Goal: Task Accomplishment & Management: Use online tool/utility

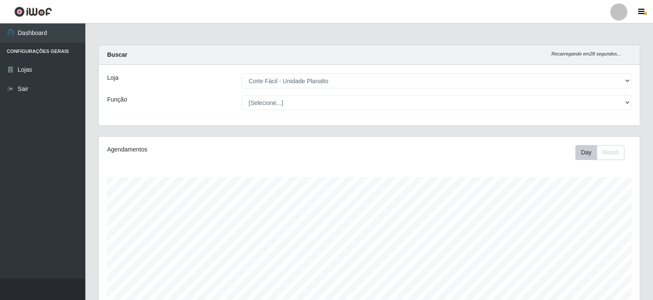
select select "202"
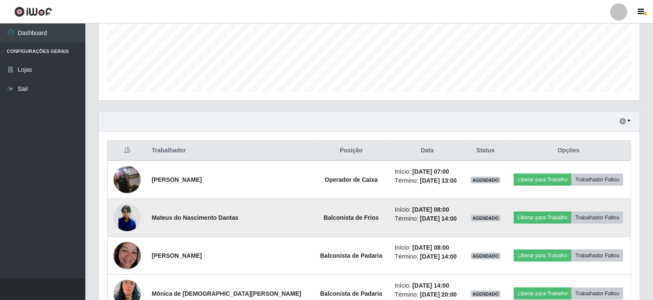
scroll to position [177, 541]
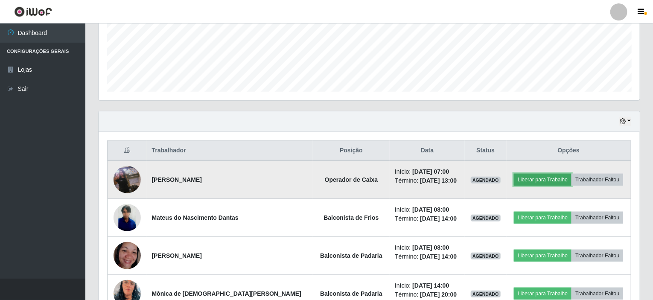
click at [537, 175] on button "Liberar para Trabalho" at bounding box center [543, 180] width 58 height 12
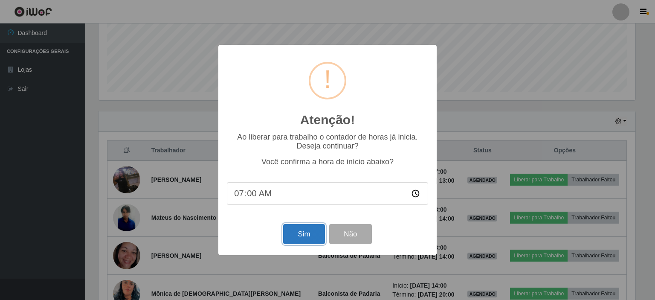
click at [306, 231] on button "Sim" at bounding box center [303, 234] width 41 height 20
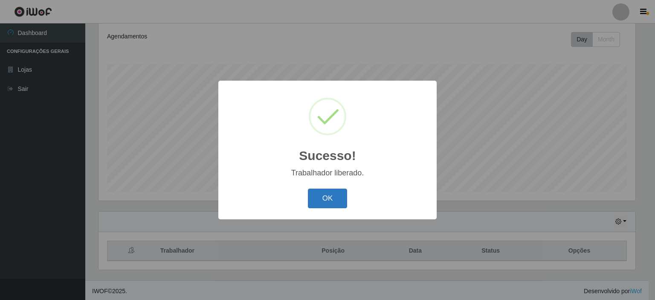
click at [325, 201] on button "OK" at bounding box center [328, 199] width 40 height 20
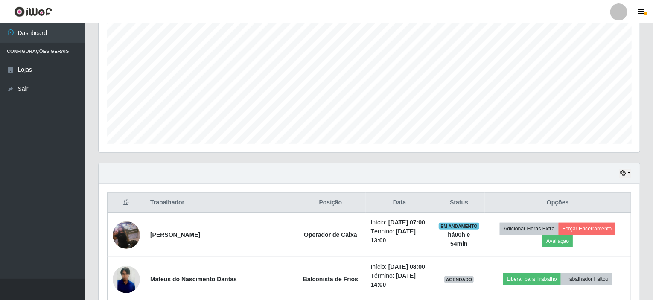
scroll to position [241, 0]
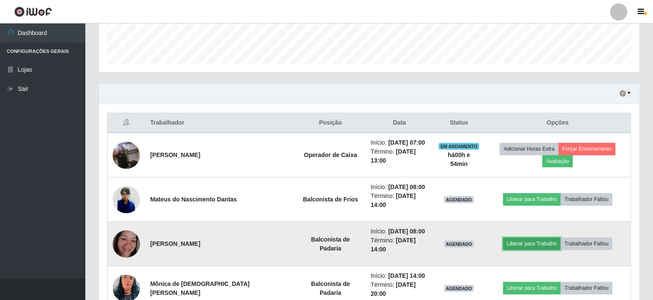
click at [511, 243] on button "Liberar para Trabalho" at bounding box center [532, 244] width 58 height 12
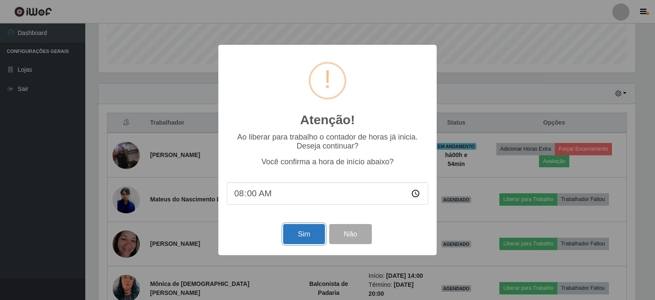
click at [317, 239] on button "Sim" at bounding box center [303, 234] width 41 height 20
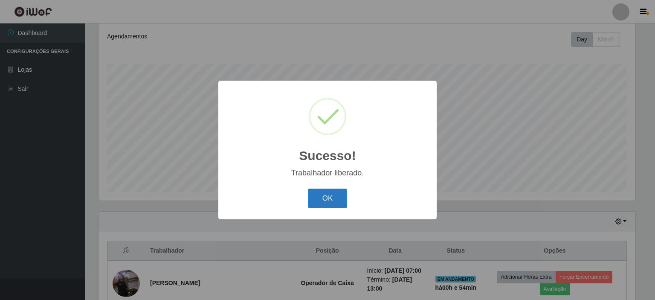
click at [331, 199] on button "OK" at bounding box center [328, 199] width 40 height 20
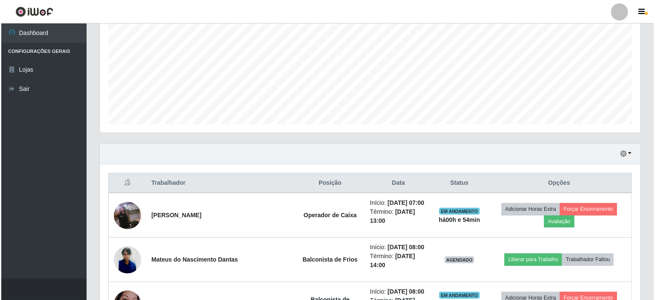
scroll to position [241, 0]
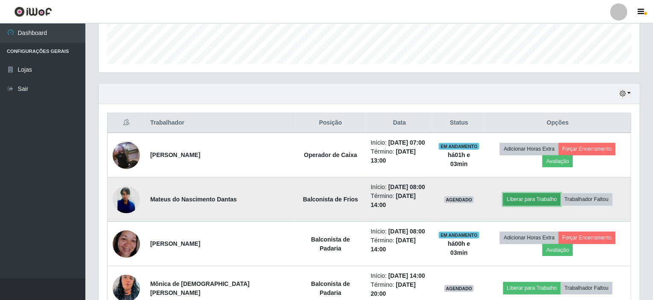
click at [509, 195] on button "Liberar para Trabalho" at bounding box center [532, 199] width 58 height 12
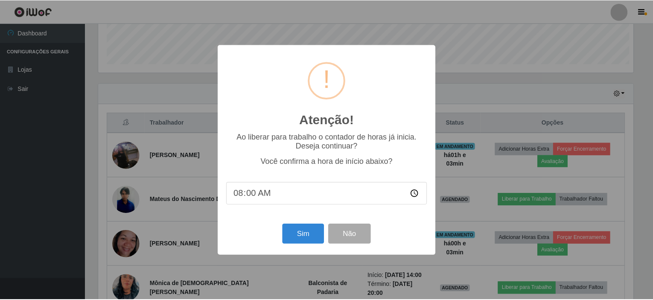
scroll to position [177, 538]
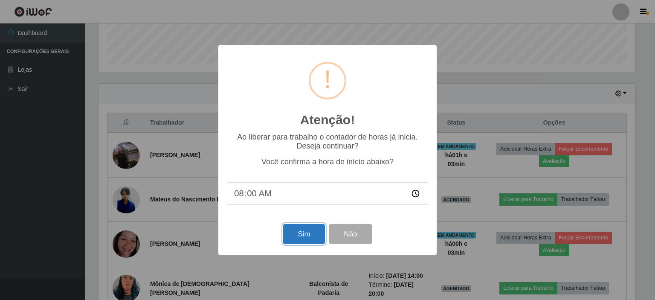
click at [297, 236] on button "Sim" at bounding box center [303, 234] width 41 height 20
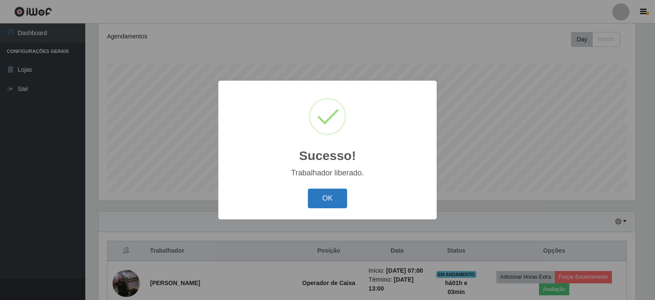
click at [333, 202] on button "OK" at bounding box center [328, 199] width 40 height 20
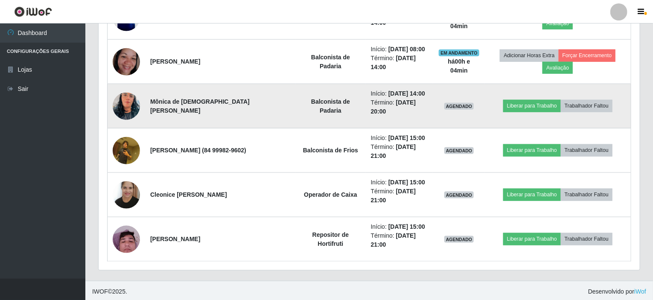
scroll to position [253, 0]
